Goal: Task Accomplishment & Management: Manage account settings

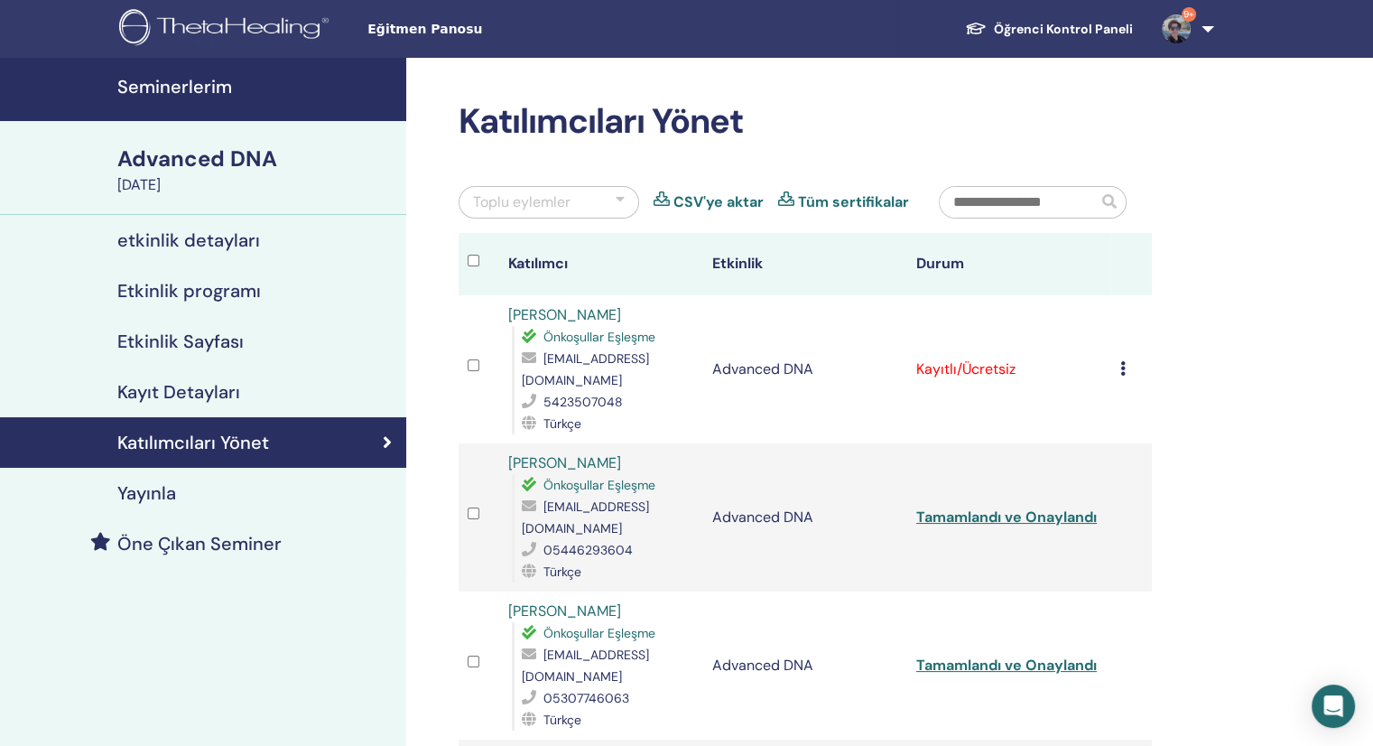
click at [1120, 368] on icon at bounding box center [1122, 368] width 5 height 14
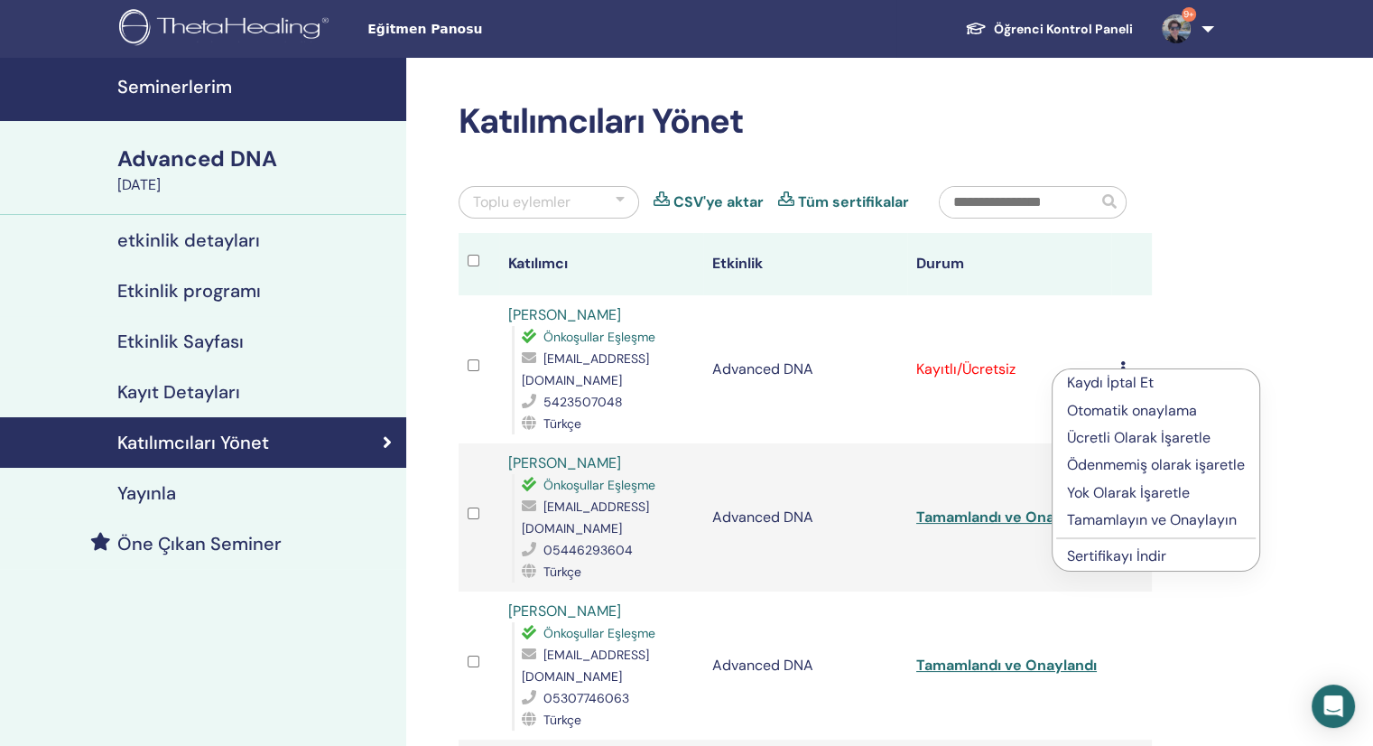
click at [1123, 517] on p "Tamamlayın ve Onaylayın" at bounding box center [1156, 520] width 178 height 22
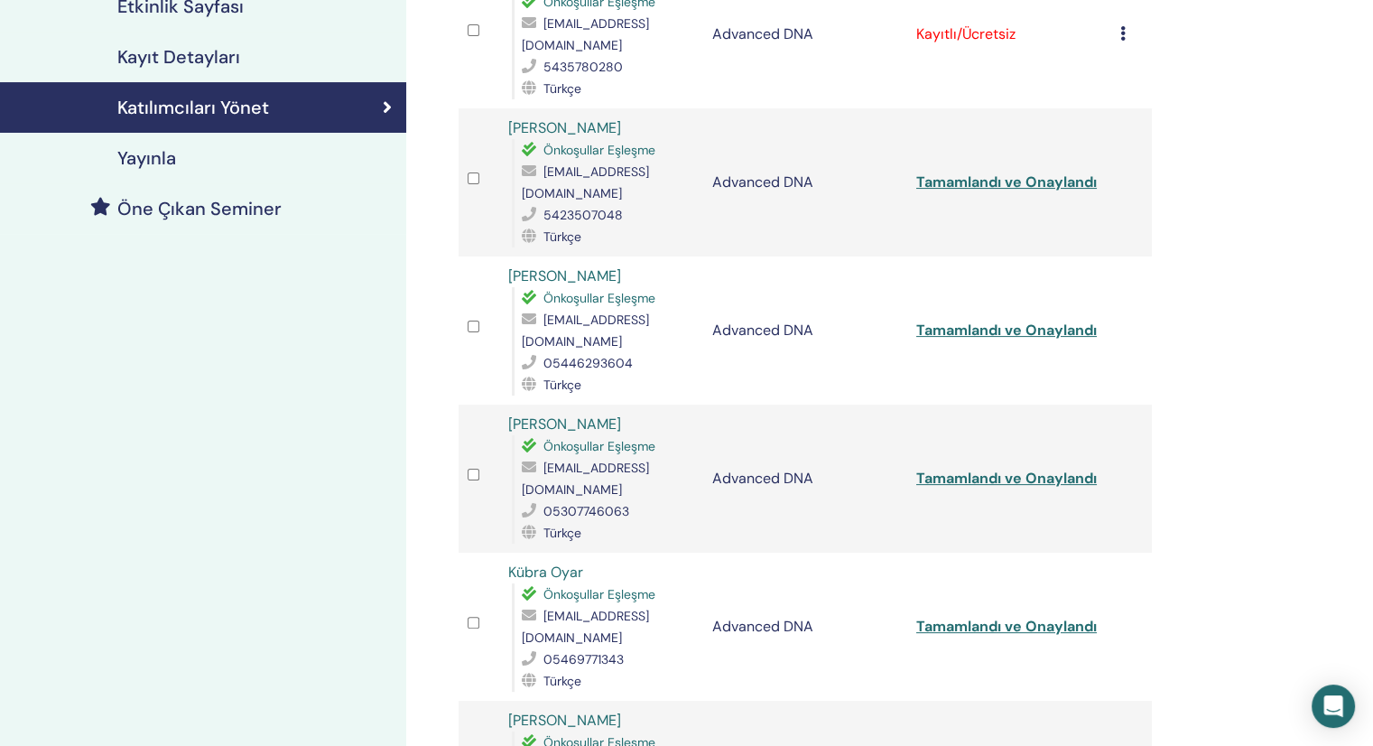
scroll to position [361, 0]
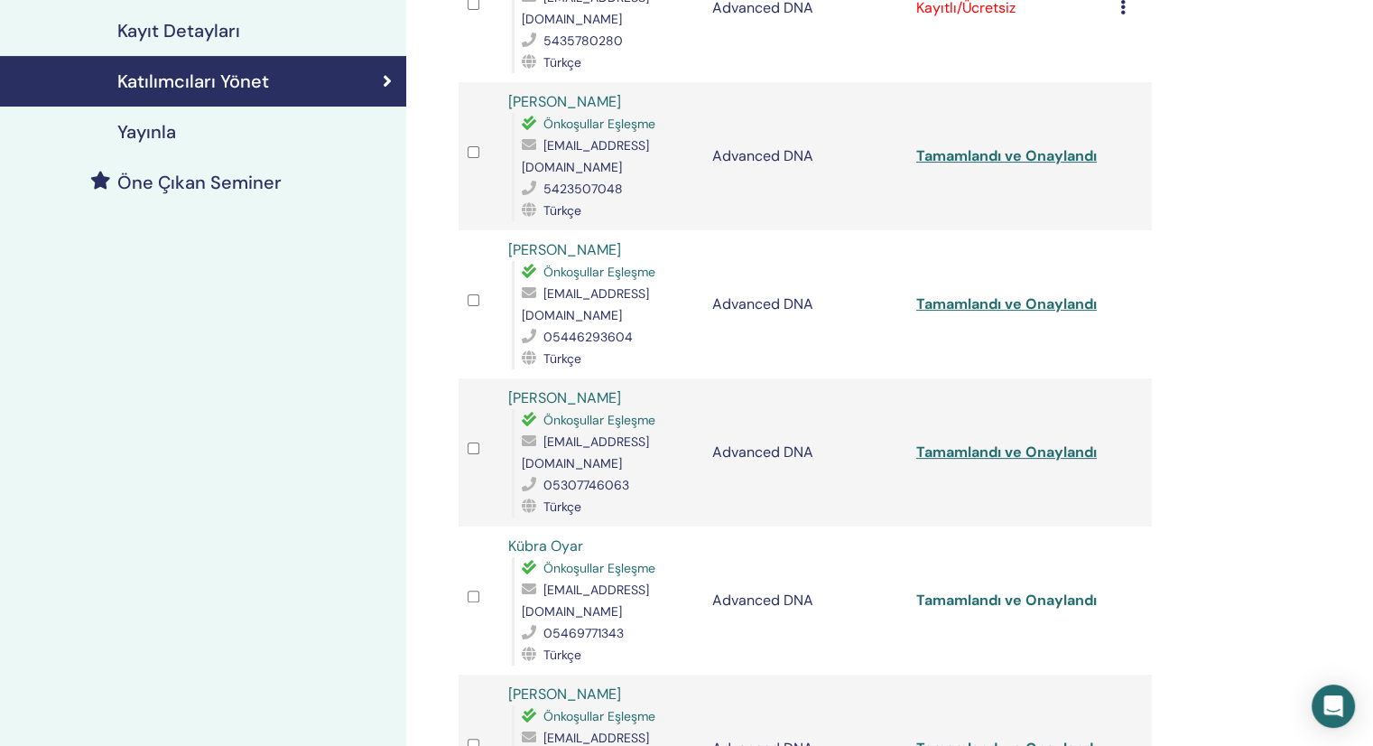
click at [953, 590] on link "Tamamlandı ve Onaylandı" at bounding box center [1006, 599] width 181 height 19
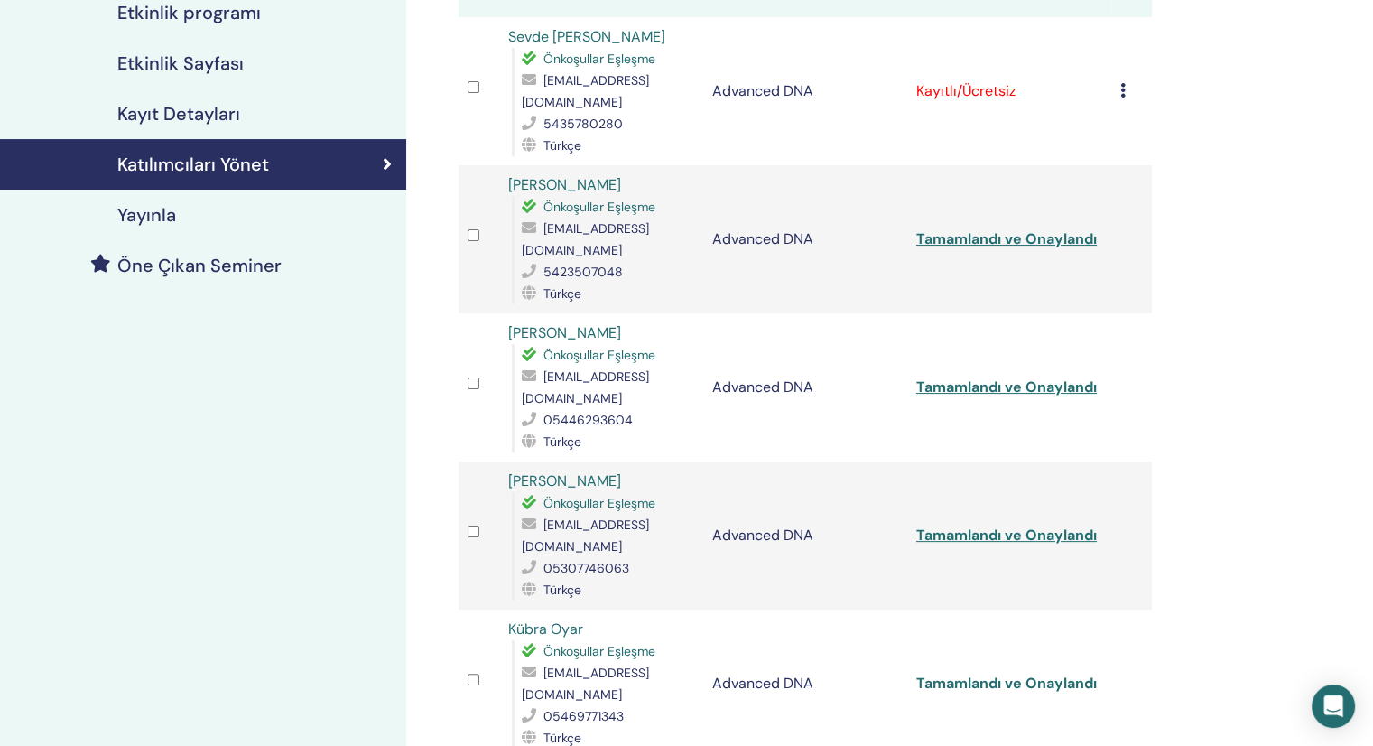
scroll to position [181, 0]
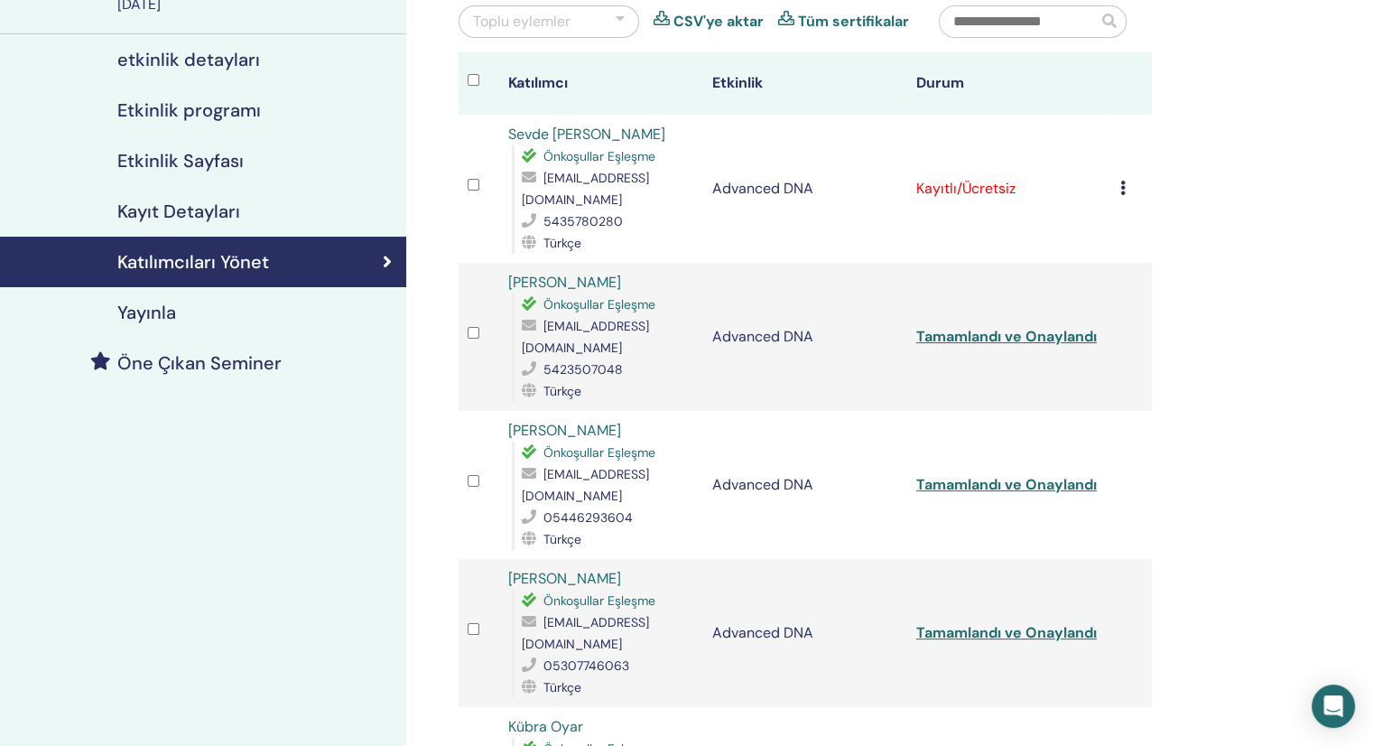
click at [1116, 172] on td "Kaydı İptal Et Otomatik onaylama Ücretli Olarak İşaretle Ödenmemiş olarak işare…" at bounding box center [1131, 189] width 41 height 148
drag, startPoint x: 611, startPoint y: 128, endPoint x: 476, endPoint y: 124, distance: 135.5
click at [476, 124] on tr "Sevde [PERSON_NAME] Eşleşme [EMAIL_ADDRESS][DOMAIN_NAME] 5435780280 Türkçe Adva…" at bounding box center [805, 189] width 693 height 148
copy tr "Sevde [PERSON_NAME]"
drag, startPoint x: 1026, startPoint y: 218, endPoint x: 1097, endPoint y: 207, distance: 72.1
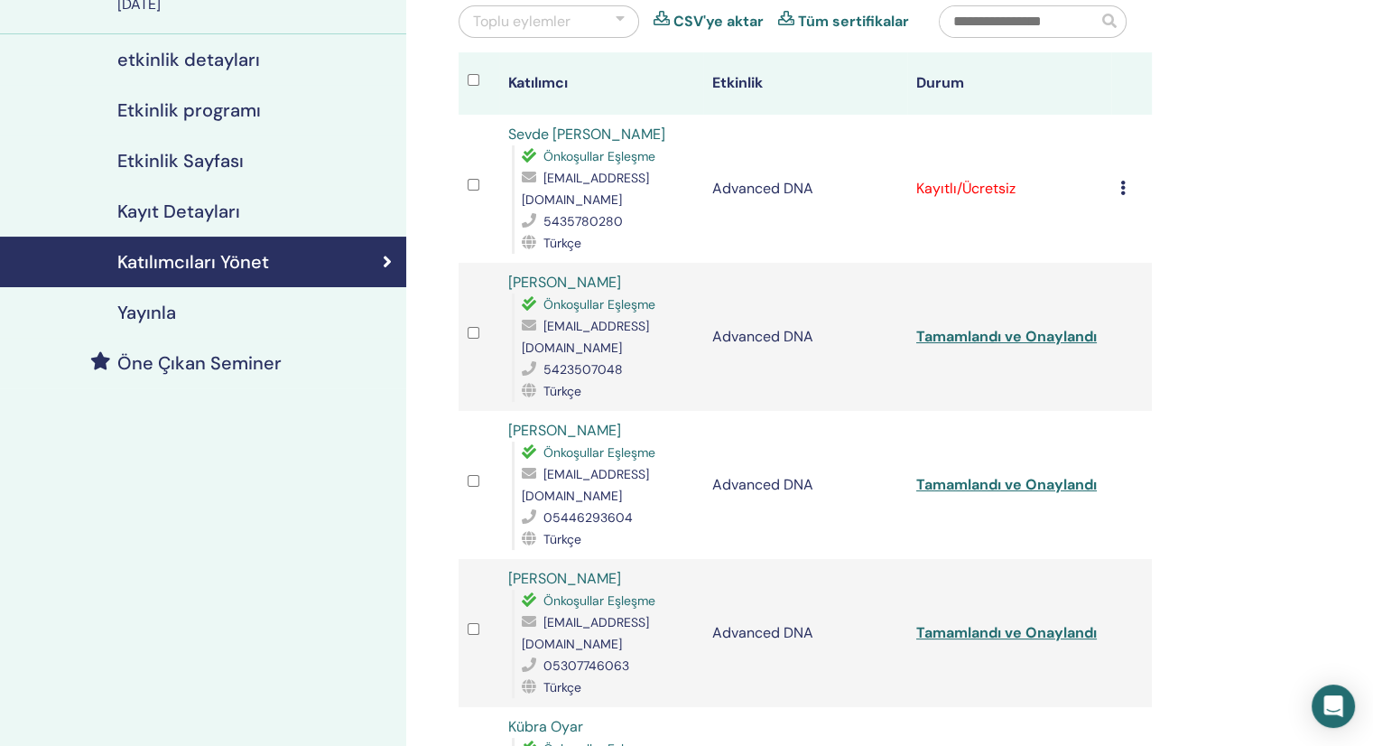
click at [1026, 218] on td "Kayıtlı/Ücretsiz" at bounding box center [1009, 189] width 204 height 148
click at [1123, 183] on icon at bounding box center [1122, 188] width 5 height 14
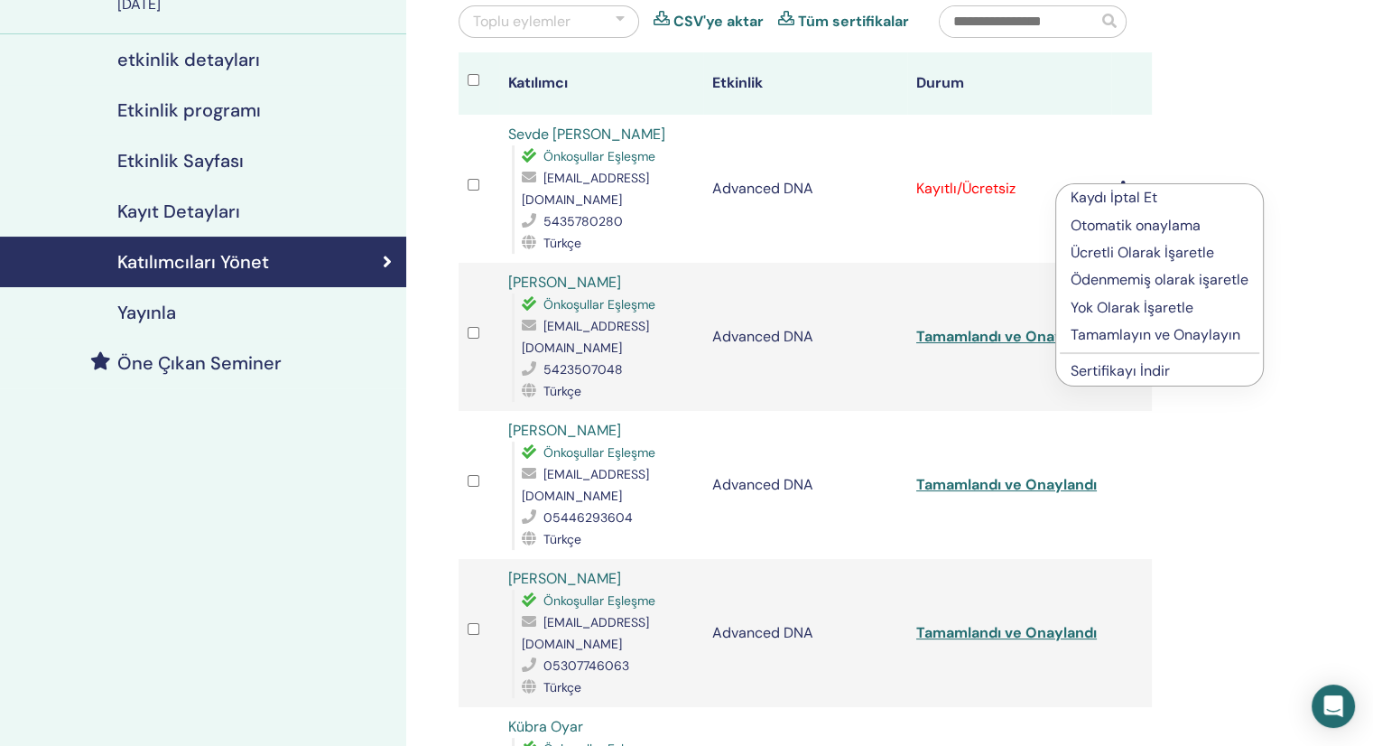
click at [1119, 329] on p "Tamamlayın ve Onaylayın" at bounding box center [1160, 335] width 178 height 22
